Goal: Participate in discussion

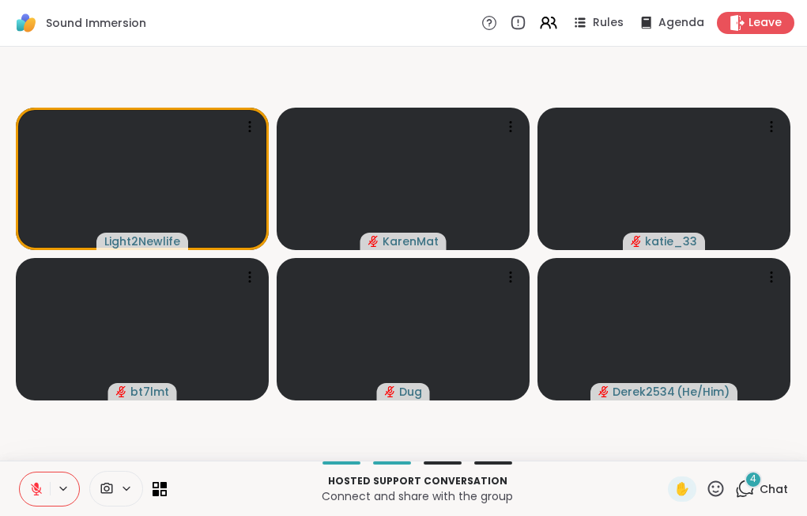
click at [745, 487] on div "4" at bounding box center [753, 478] width 17 height 17
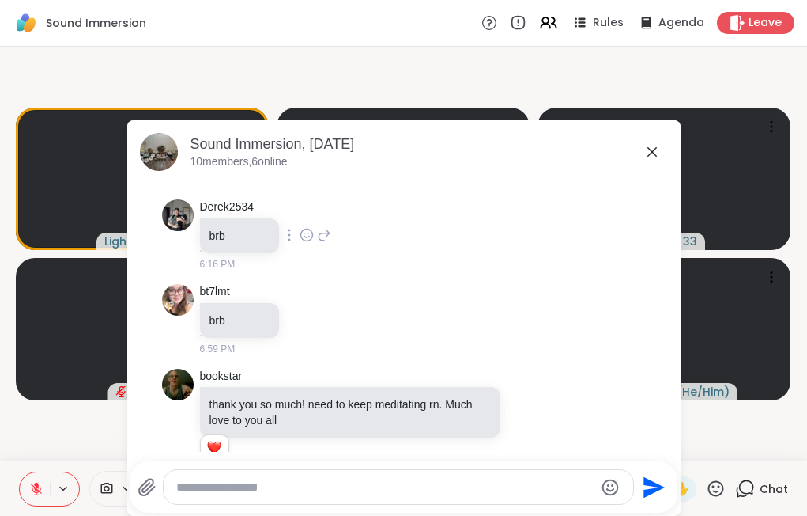
scroll to position [809, 0]
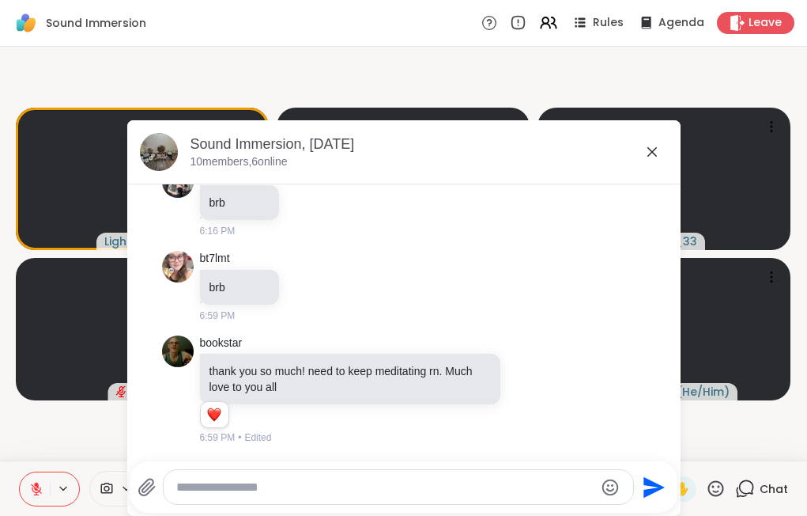
click at [649, 152] on icon at bounding box center [652, 151] width 19 height 19
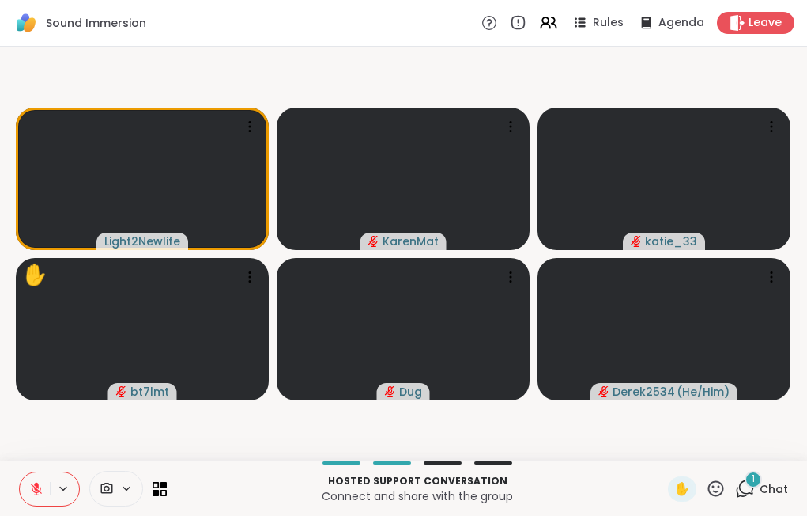
click at [735, 480] on div "1" at bounding box center [745, 488] width 20 height 20
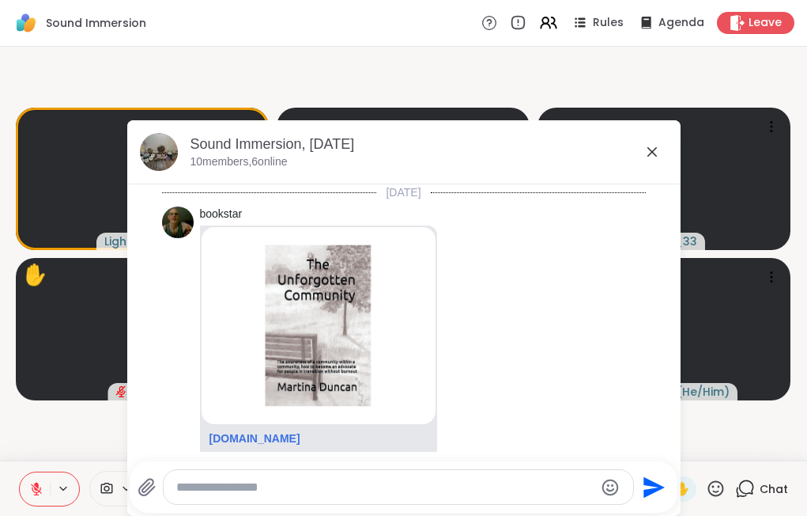
scroll to position [893, 0]
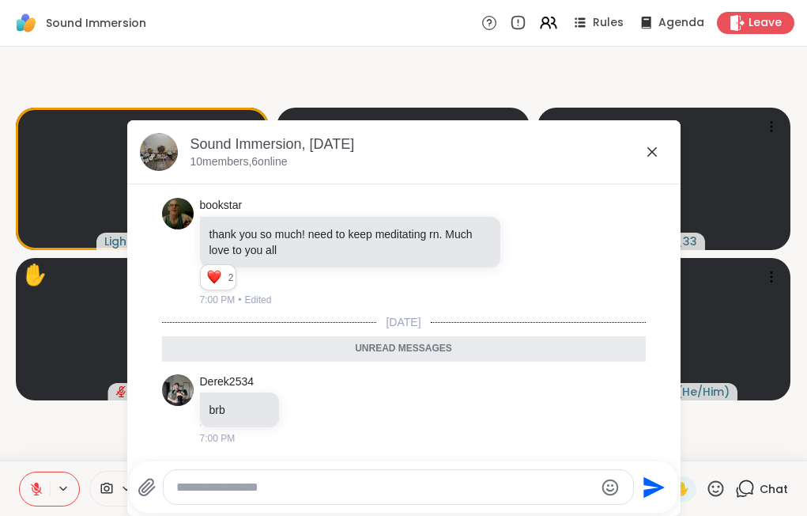
click at [648, 149] on icon at bounding box center [652, 151] width 9 height 9
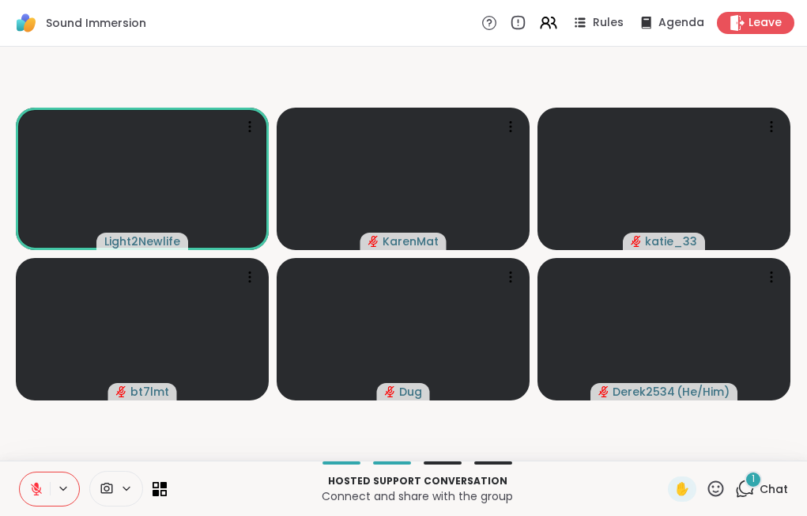
click at [40, 485] on icon at bounding box center [36, 489] width 14 height 14
click at [39, 490] on icon at bounding box center [36, 488] width 8 height 5
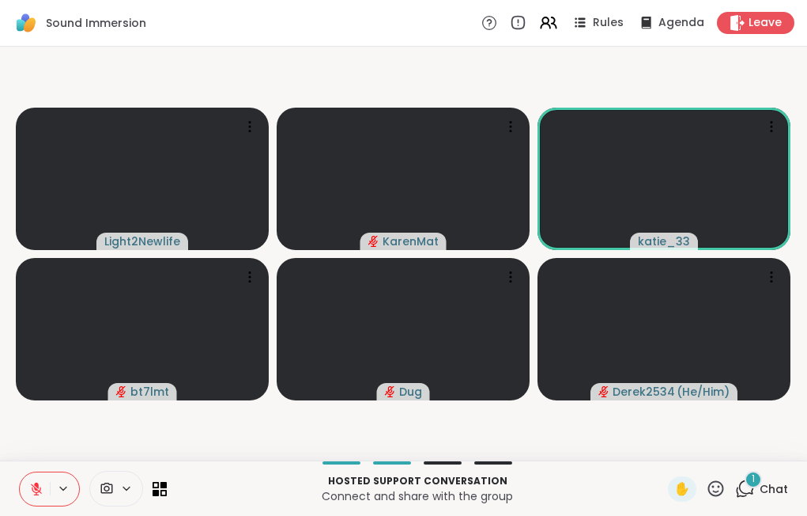
click at [745, 482] on div "1" at bounding box center [753, 478] width 17 height 17
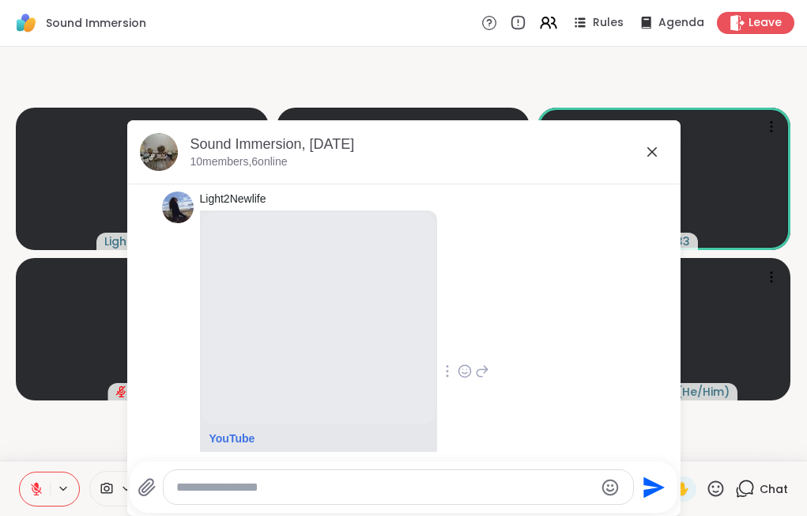
scroll to position [1108, 0]
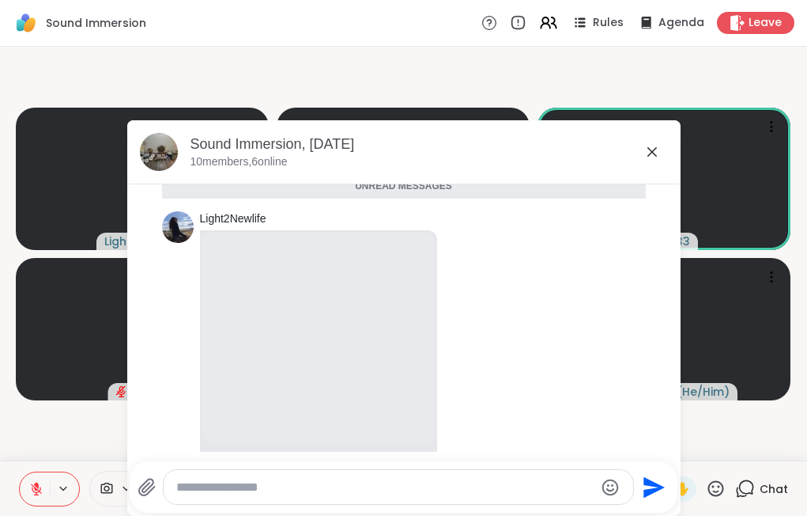
click at [649, 155] on icon at bounding box center [652, 151] width 9 height 9
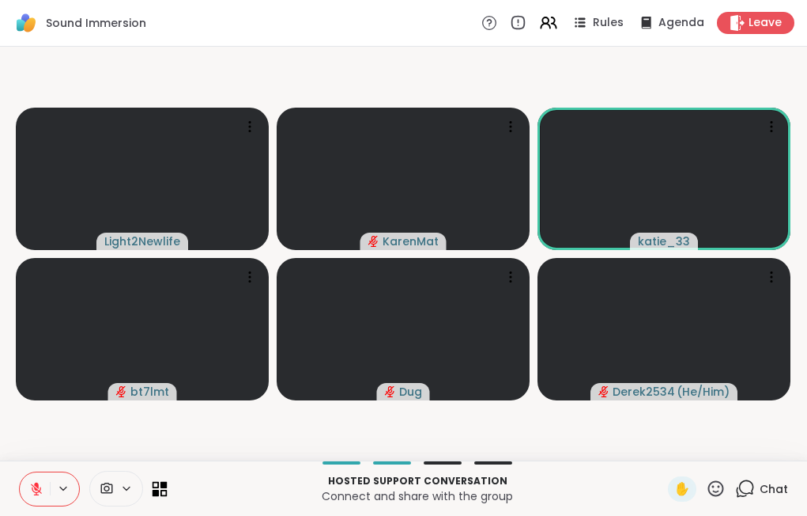
click at [155, 484] on icon at bounding box center [160, 488] width 15 height 15
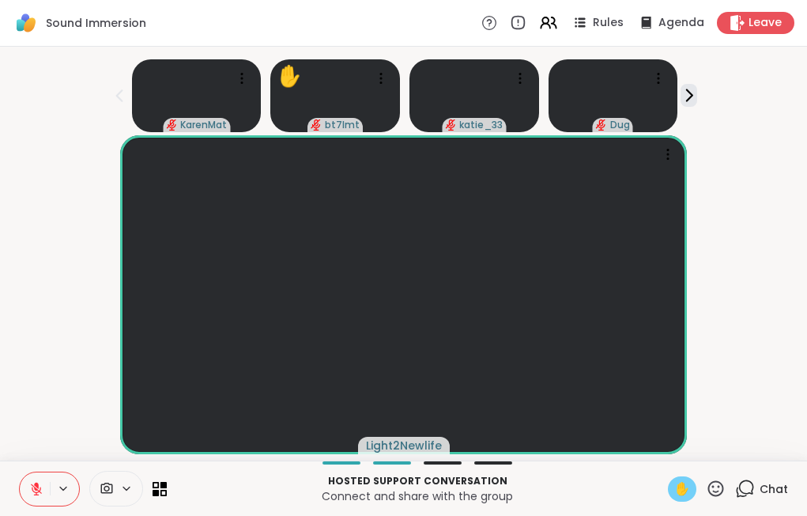
click at [674, 484] on span "✋" at bounding box center [682, 488] width 16 height 19
click at [40, 494] on icon at bounding box center [36, 489] width 14 height 14
click at [690, 92] on icon at bounding box center [689, 95] width 17 height 17
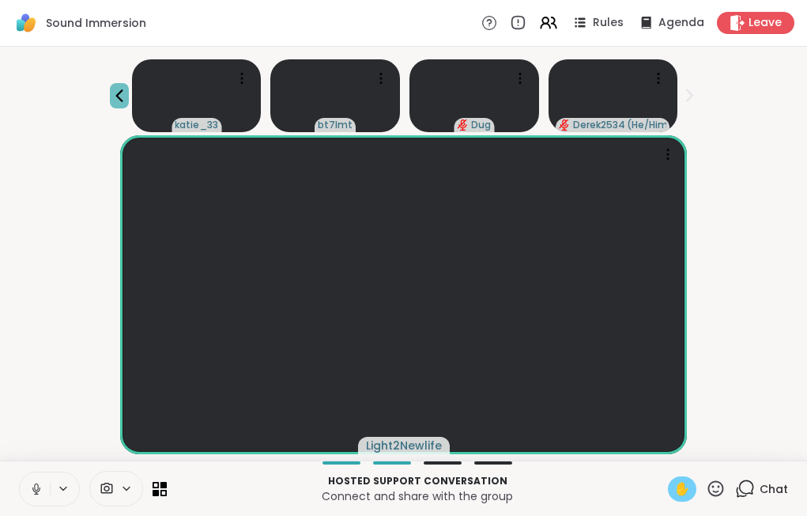
click at [120, 86] on icon at bounding box center [119, 95] width 19 height 19
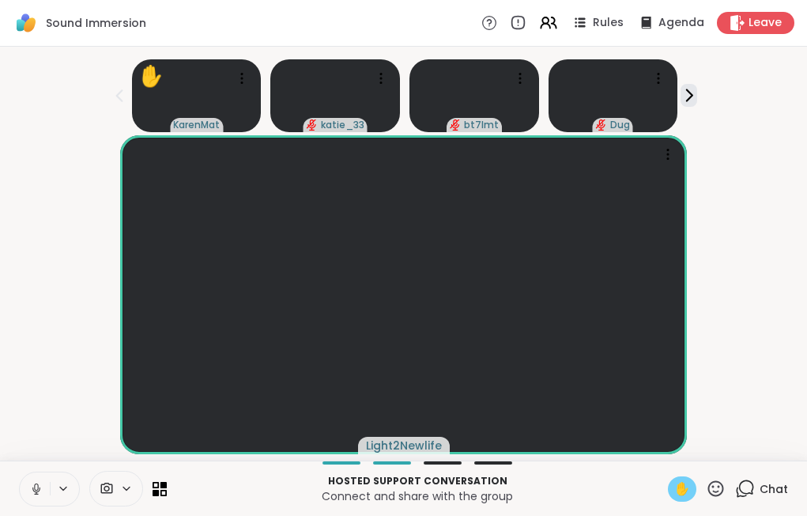
click at [674, 486] on span "✋" at bounding box center [682, 488] width 16 height 19
click at [35, 482] on icon at bounding box center [36, 489] width 14 height 14
click at [686, 96] on icon at bounding box center [689, 95] width 17 height 17
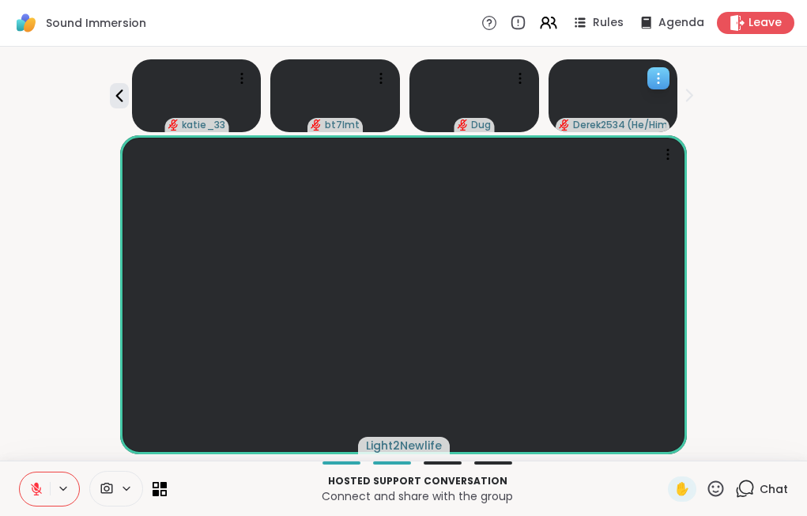
click at [618, 98] on video at bounding box center [614, 95] width 130 height 73
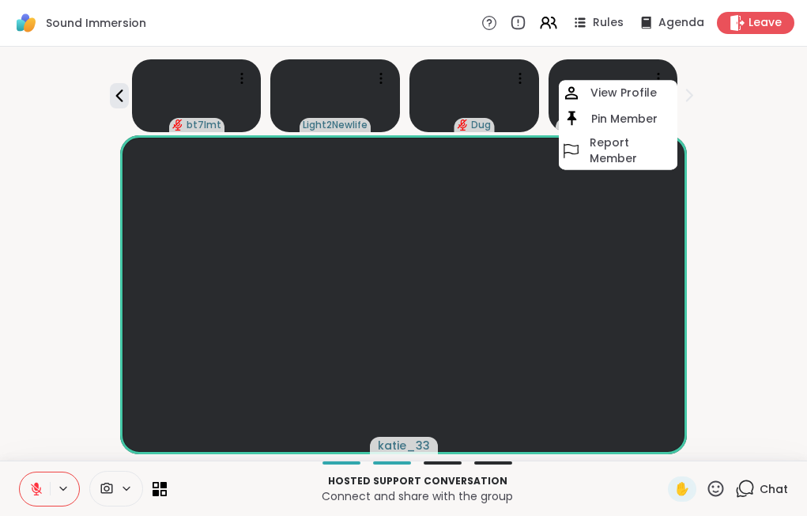
click at [779, 157] on div "katie_33" at bounding box center [403, 294] width 788 height 319
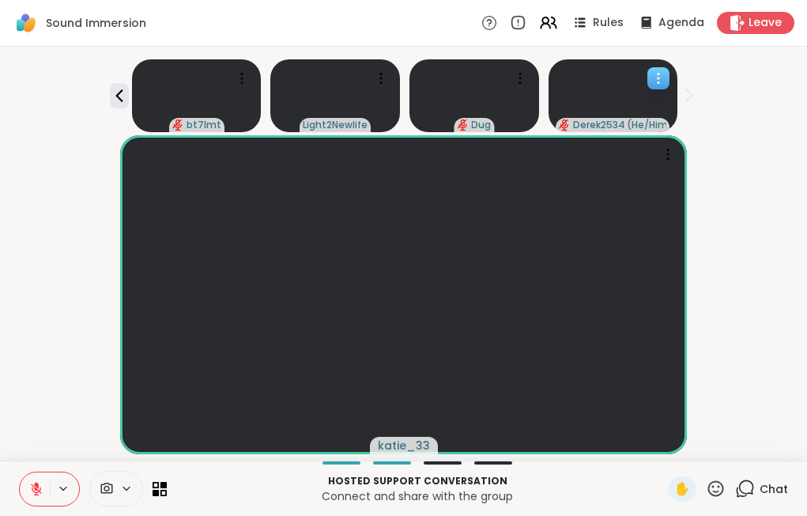
click at [595, 88] on video at bounding box center [614, 95] width 130 height 73
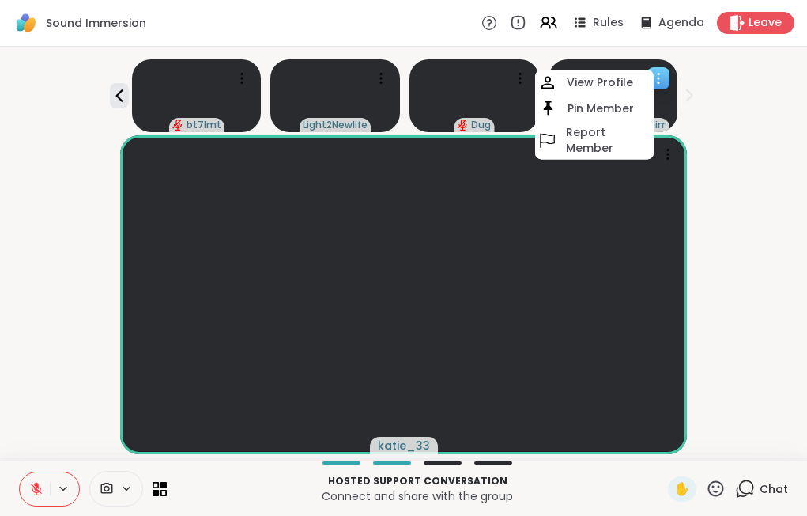
click at [595, 88] on h4 "View Profile" at bounding box center [600, 82] width 66 height 16
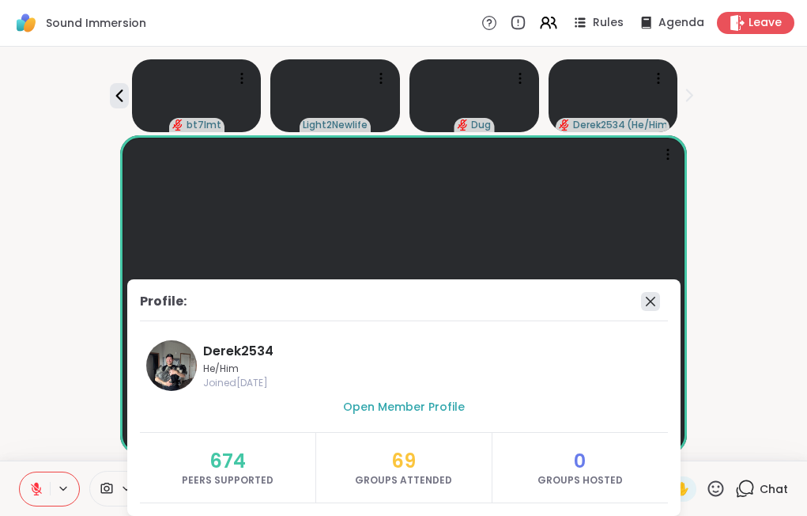
click at [648, 300] on icon at bounding box center [650, 301] width 19 height 19
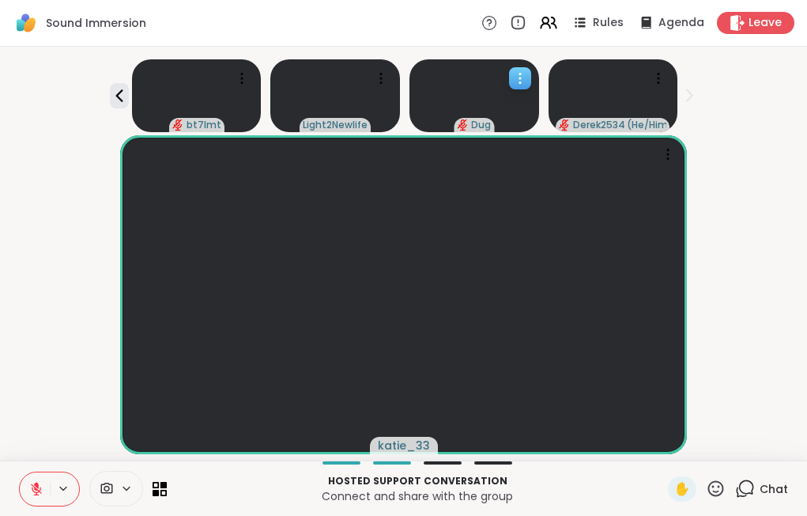
click at [470, 93] on video at bounding box center [475, 95] width 130 height 73
click at [738, 169] on div "katie_33" at bounding box center [403, 294] width 788 height 319
click at [115, 98] on icon at bounding box center [119, 95] width 19 height 19
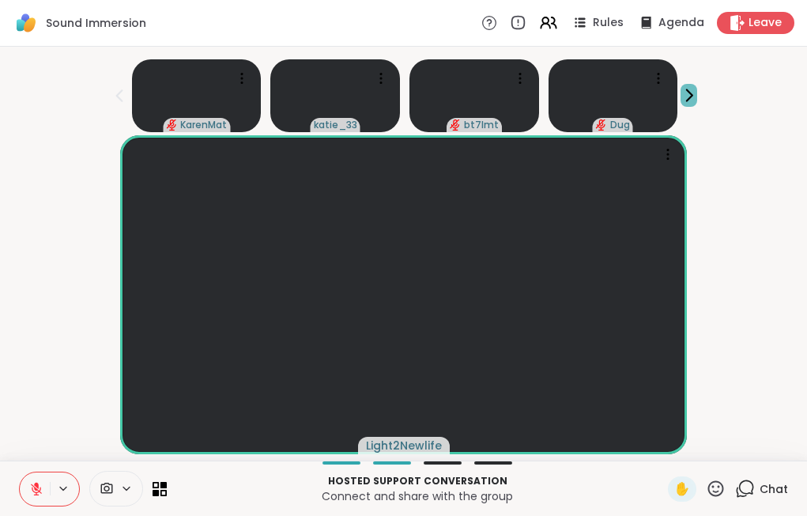
click at [691, 94] on icon at bounding box center [690, 95] width 6 height 11
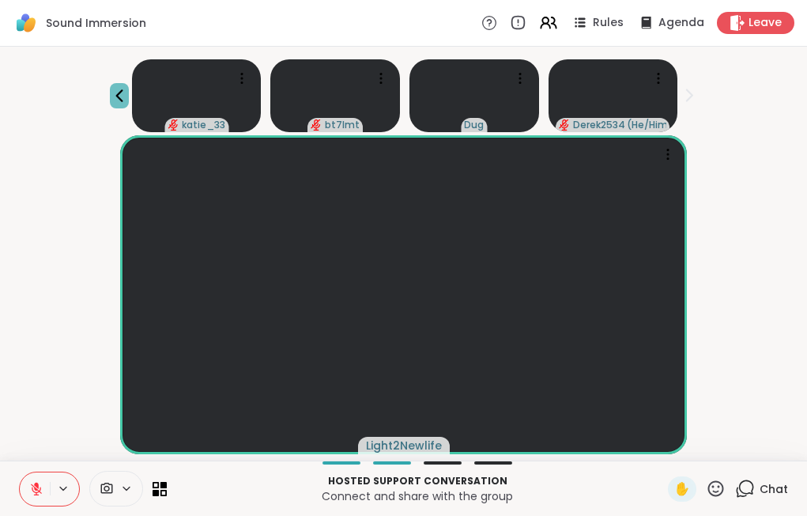
click at [111, 93] on icon at bounding box center [119, 95] width 19 height 19
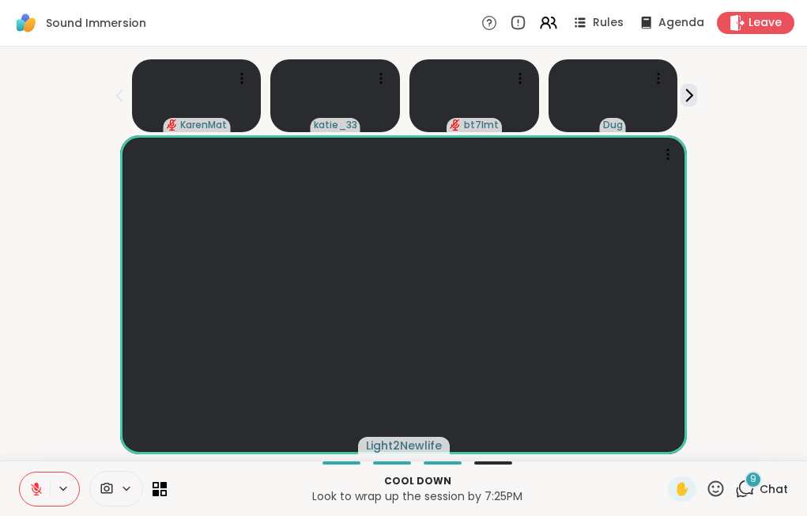
click at [750, 481] on div "9" at bounding box center [753, 478] width 17 height 17
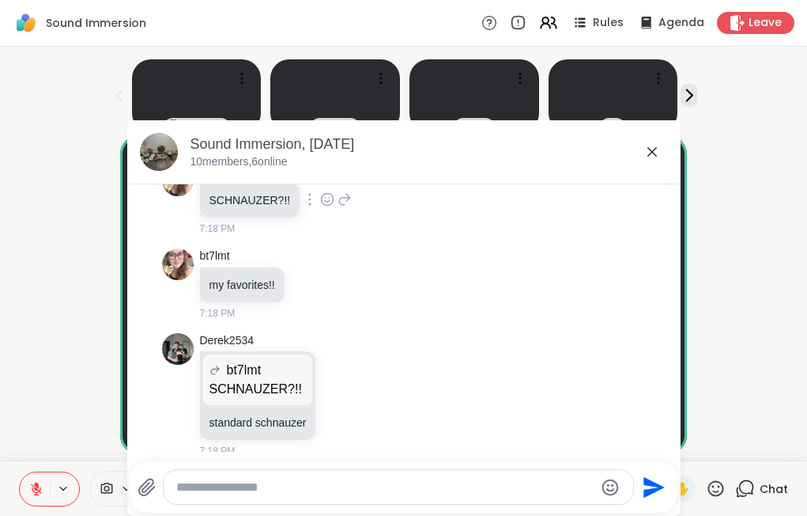
scroll to position [1626, 0]
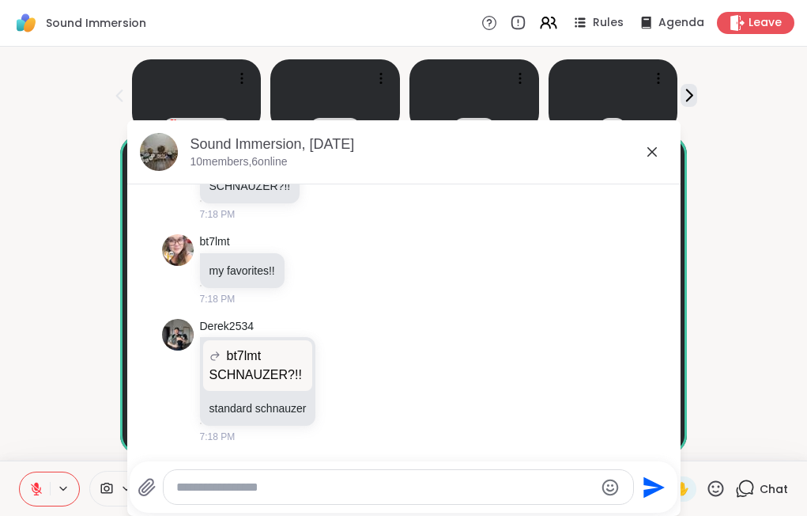
click at [646, 150] on icon at bounding box center [652, 151] width 19 height 19
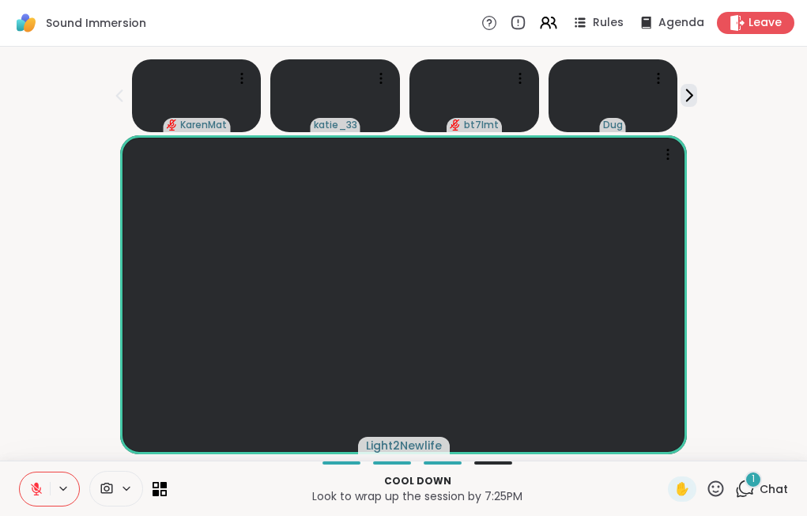
click at [760, 482] on span "Chat" at bounding box center [774, 489] width 28 height 16
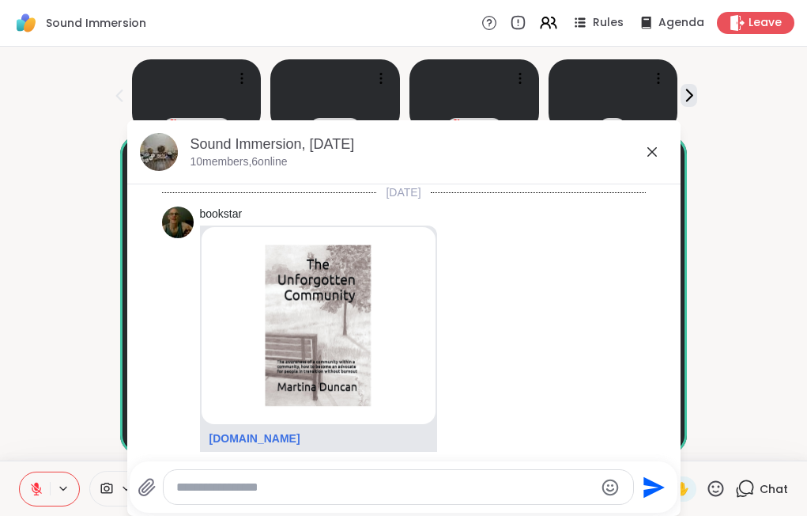
scroll to position [2344, 0]
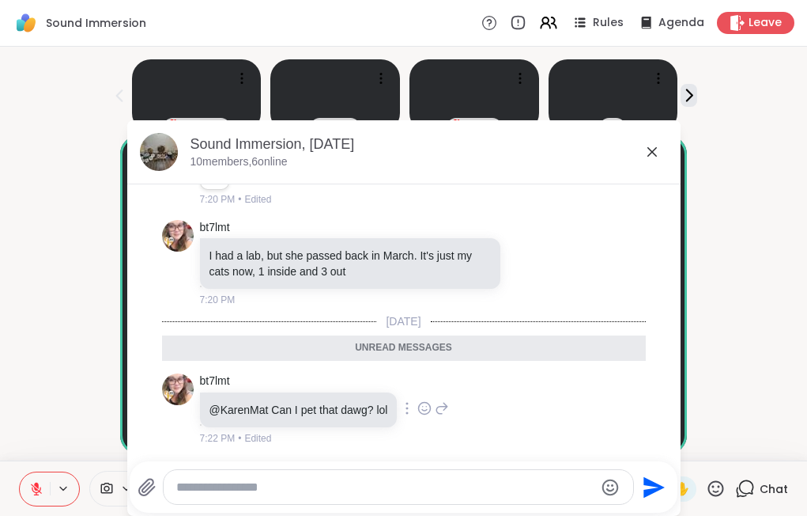
click at [435, 410] on icon at bounding box center [442, 408] width 14 height 19
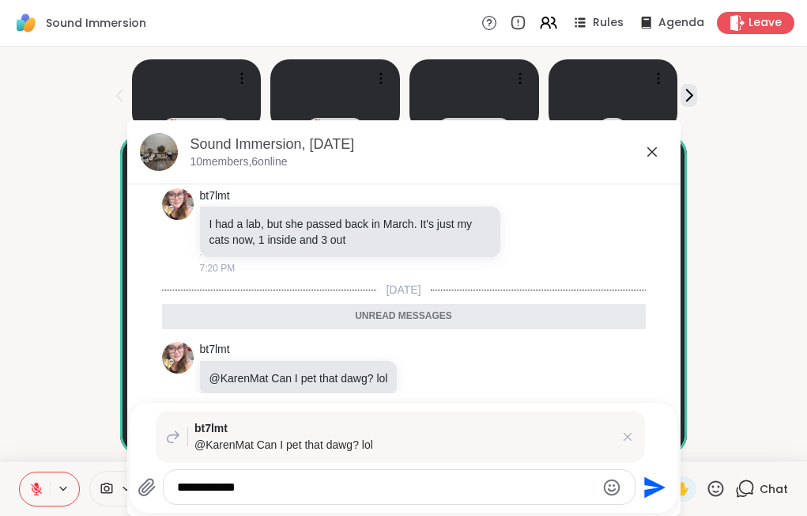
type textarea "**********"
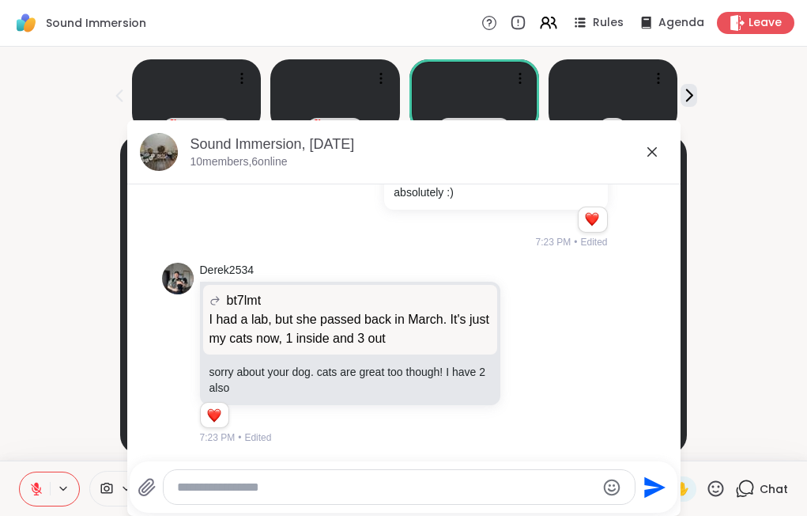
scroll to position [2661, 0]
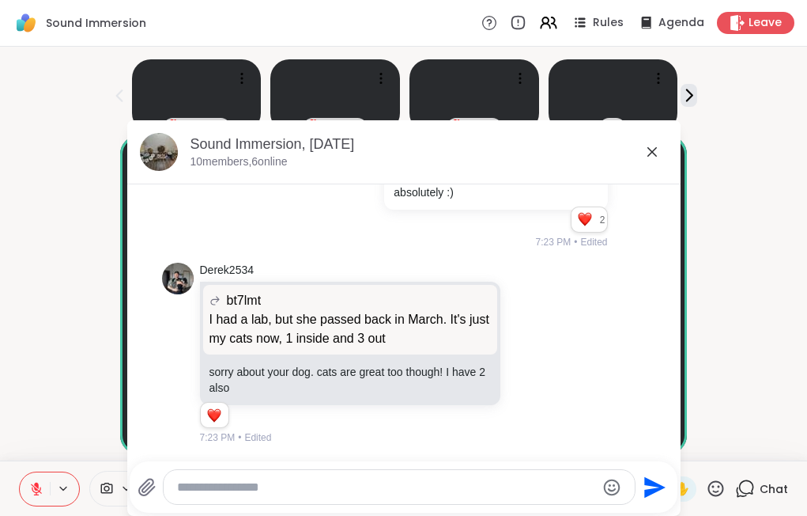
click at [649, 147] on icon at bounding box center [652, 151] width 19 height 19
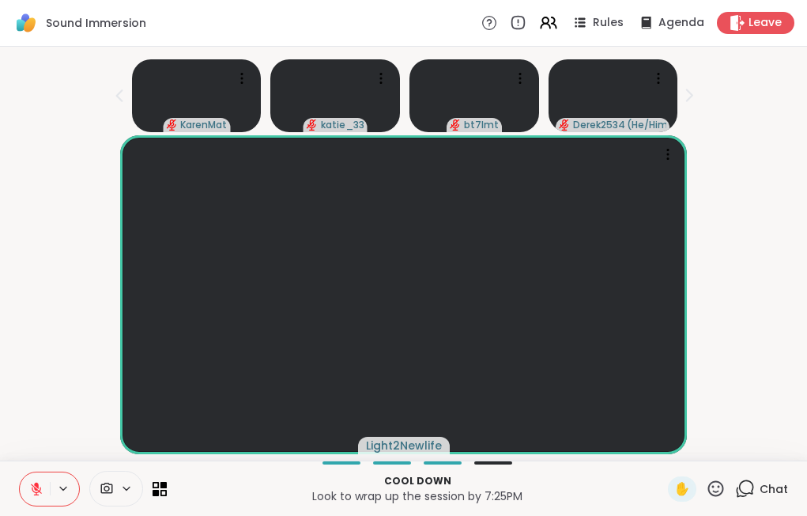
click at [30, 484] on icon at bounding box center [36, 489] width 14 height 14
click at [745, 470] on div "1" at bounding box center [753, 478] width 17 height 17
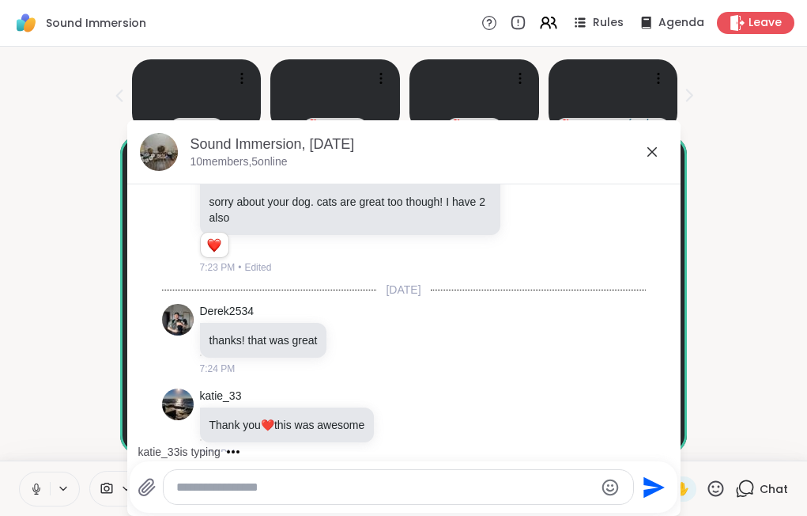
scroll to position [2831, 0]
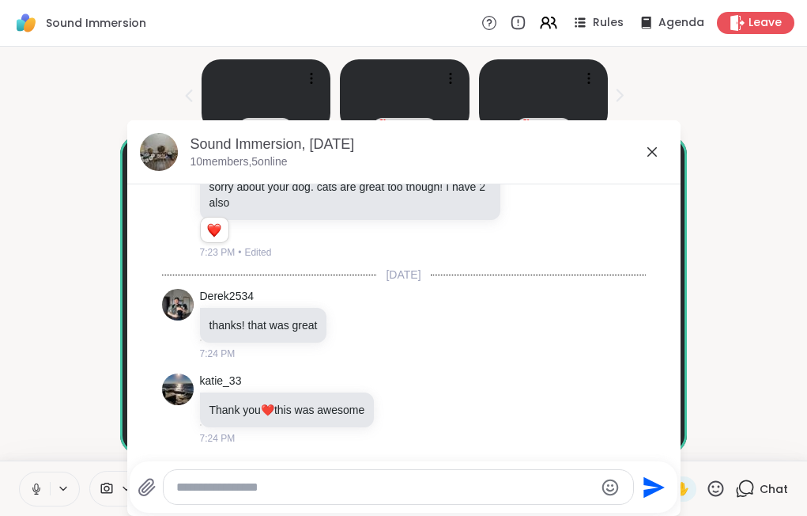
click at [652, 151] on icon at bounding box center [652, 151] width 19 height 19
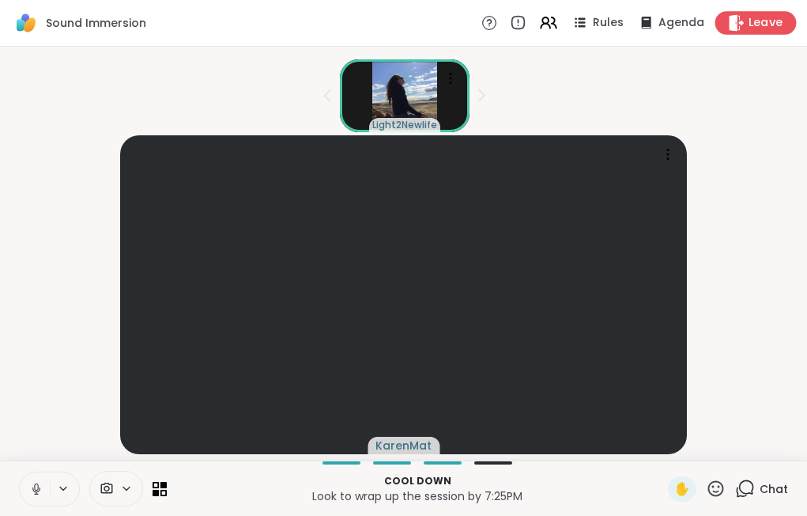
click at [749, 25] on span "Leave" at bounding box center [766, 23] width 35 height 17
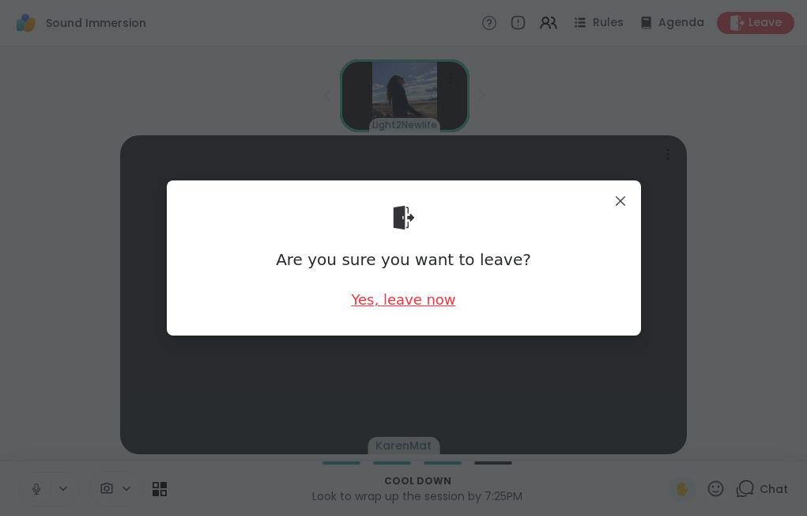
drag, startPoint x: 361, startPoint y: 300, endPoint x: 376, endPoint y: 307, distance: 16.3
click at [365, 300] on div "Yes, leave now" at bounding box center [403, 299] width 104 height 20
